Goal: Transaction & Acquisition: Purchase product/service

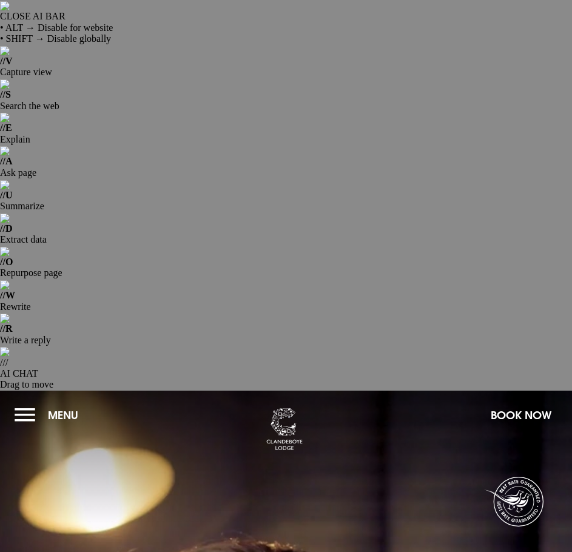
click at [20, 402] on button "Menu" at bounding box center [50, 415] width 70 height 26
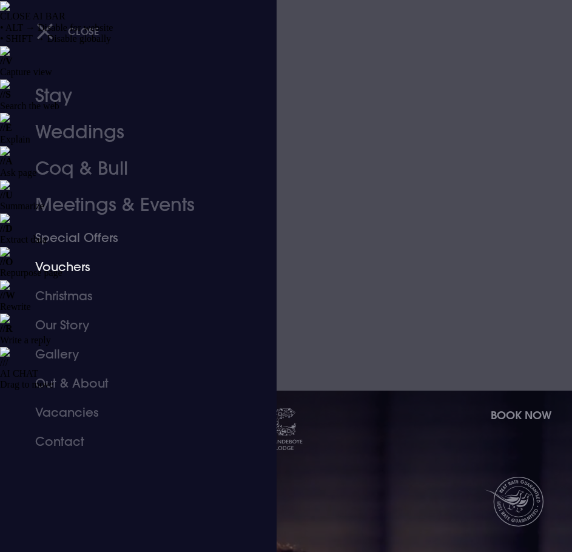
click at [78, 267] on link "Vouchers" at bounding box center [131, 266] width 192 height 29
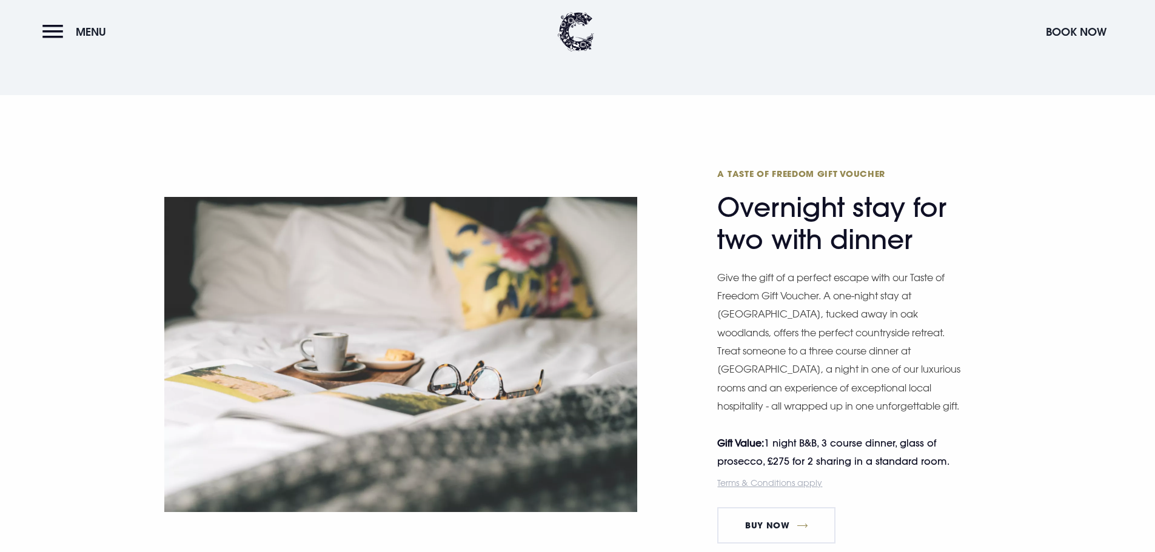
scroll to position [2122, 0]
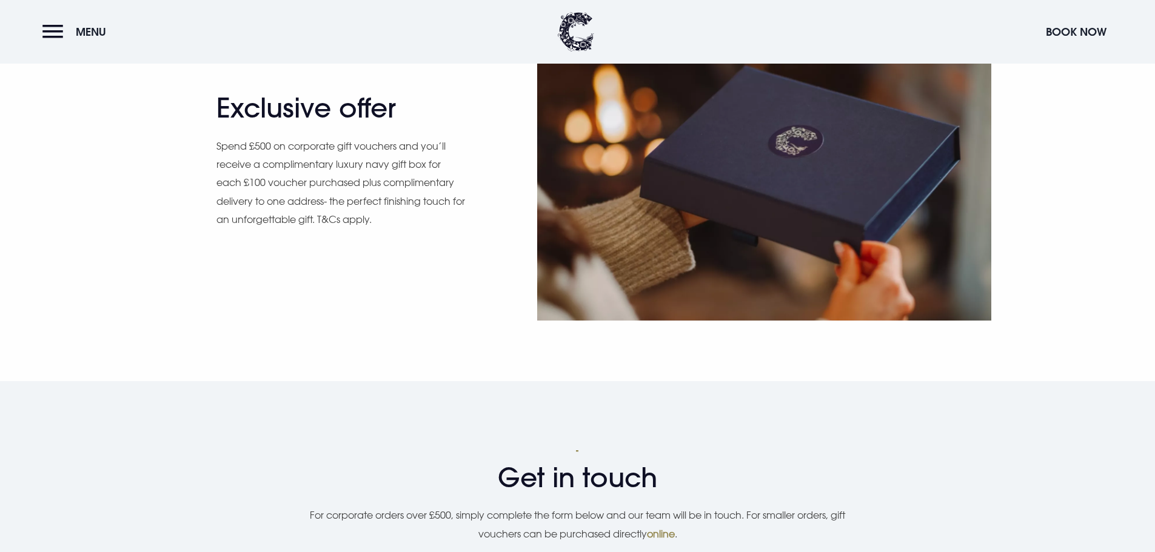
scroll to position [1273, 0]
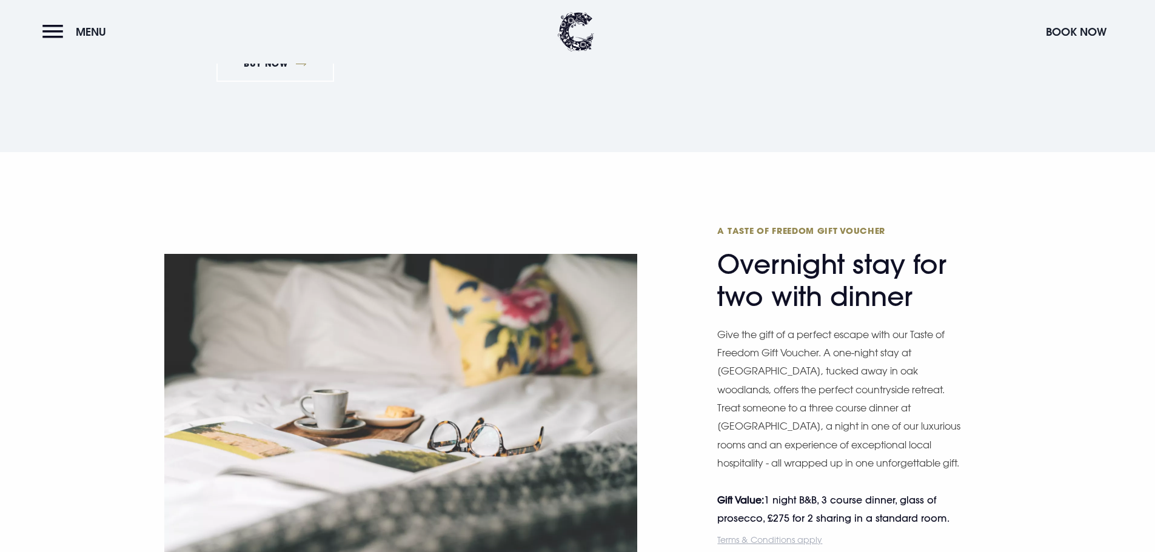
scroll to position [1940, 0]
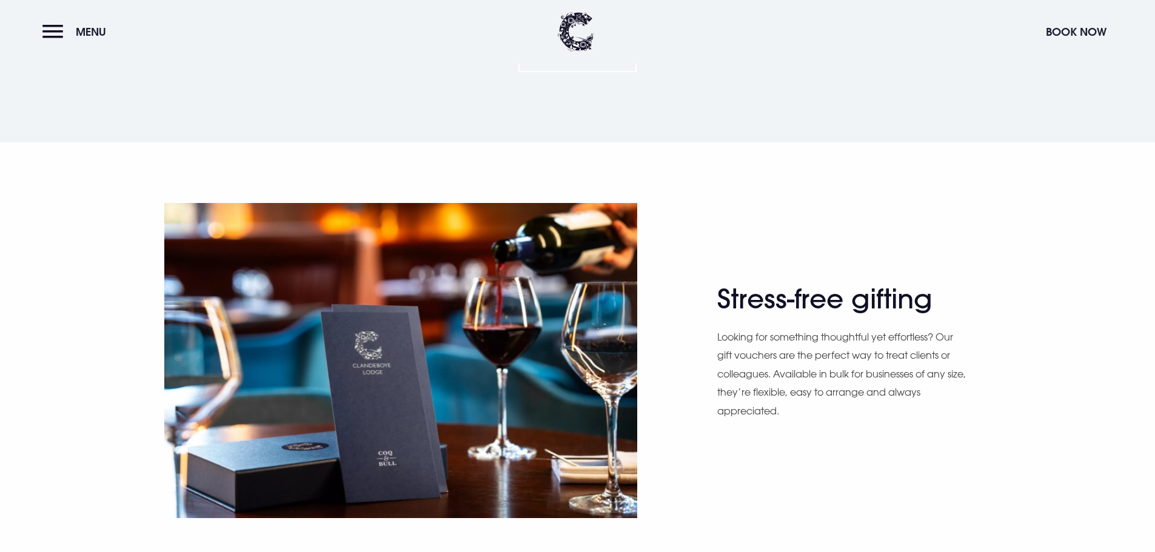
scroll to position [849, 0]
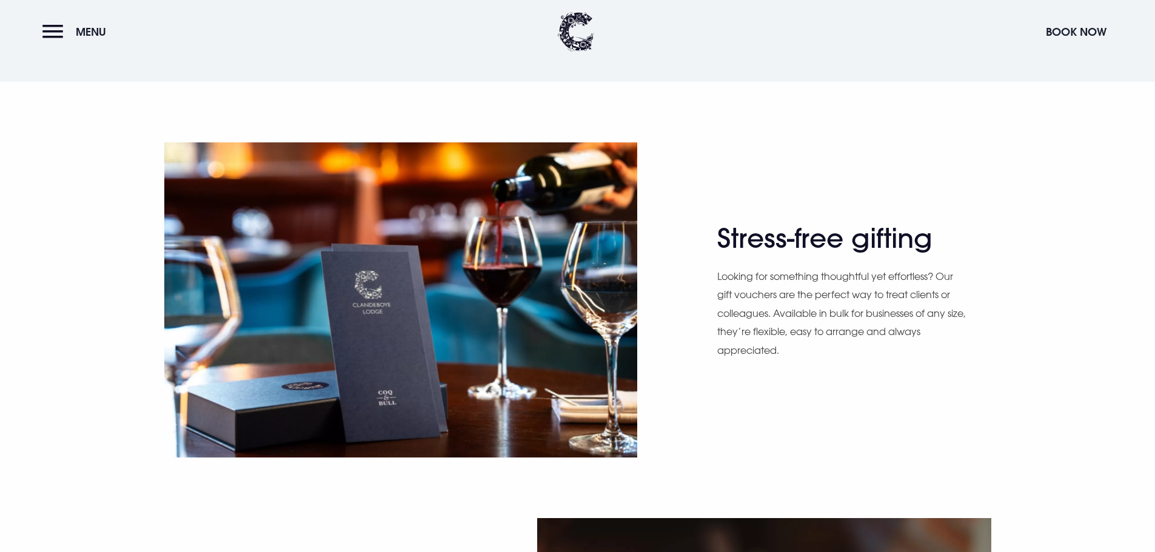
drag, startPoint x: 331, startPoint y: 329, endPoint x: 210, endPoint y: 260, distance: 139.3
copy p "Spend £500 on corporate gift vouchers and you’ll receive a complimentary luxury…"
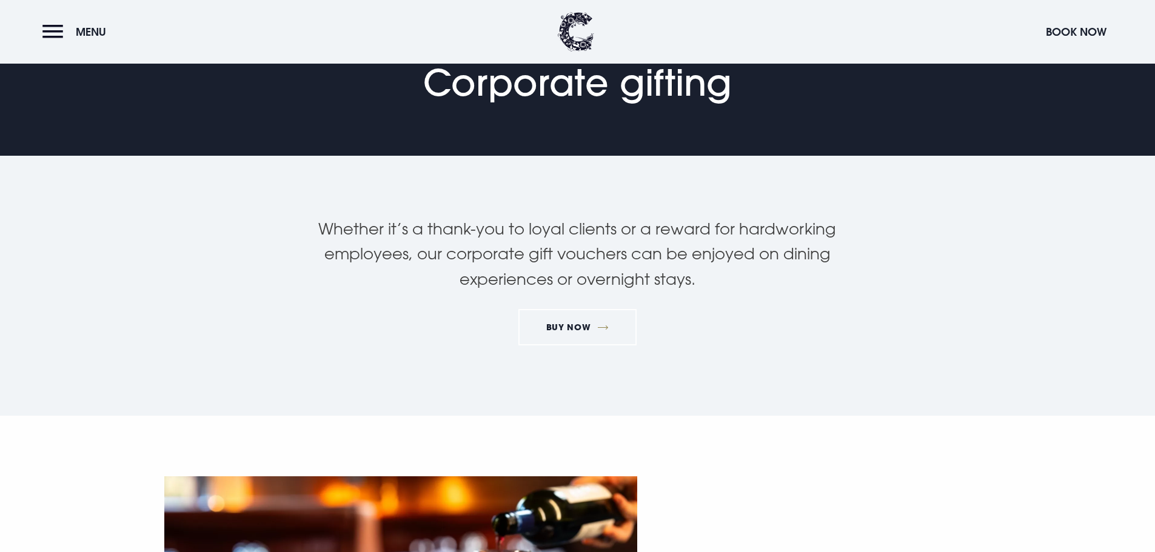
scroll to position [485, 0]
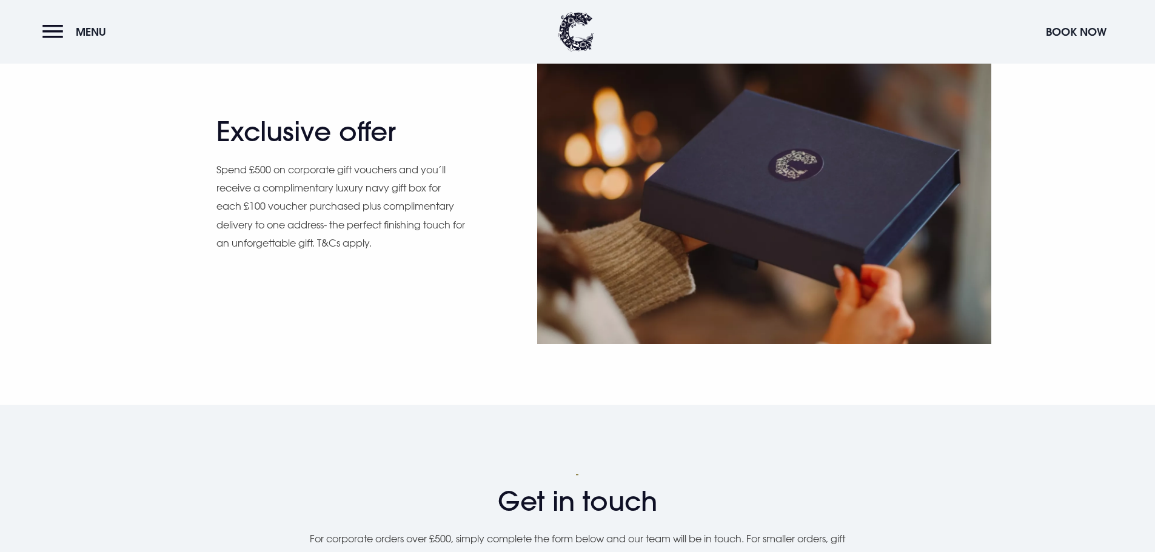
scroll to position [1334, 0]
